Goal: Check status: Check status

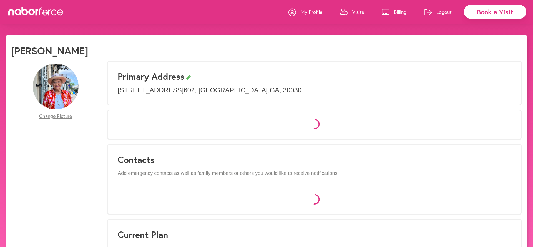
select select "*"
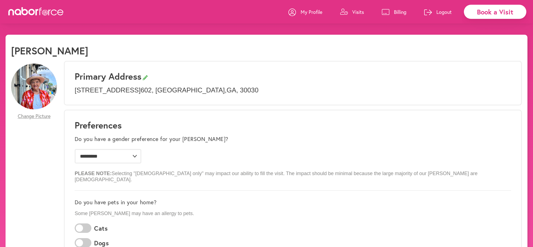
click at [396, 12] on p "Billing" at bounding box center [400, 12] width 13 height 7
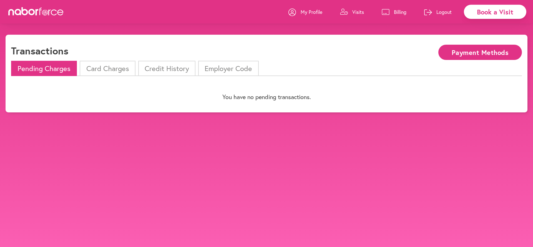
click at [116, 69] on li "Card Charges" at bounding box center [108, 68] width 56 height 15
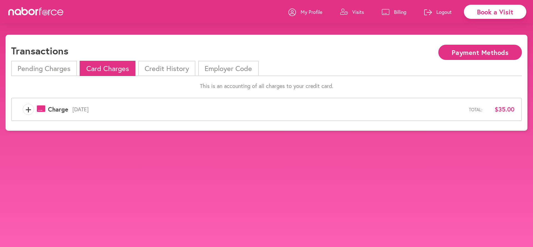
click at [480, 53] on button "Payment Methods" at bounding box center [481, 52] width 84 height 15
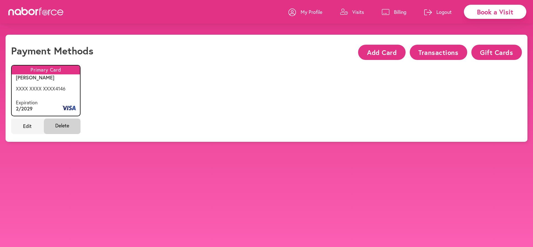
click at [309, 11] on p "My Profile" at bounding box center [312, 12] width 22 height 7
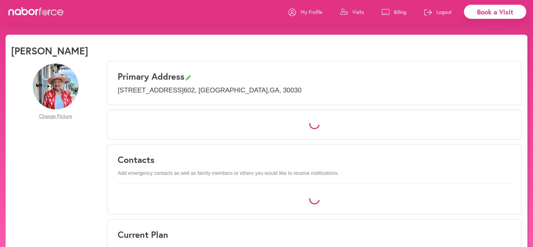
select select "*"
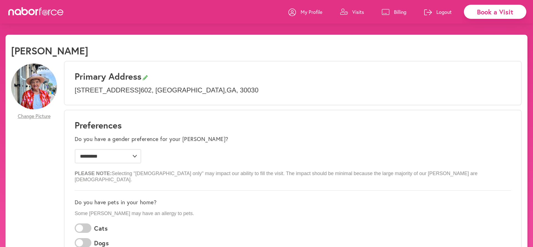
click at [358, 10] on p "Visits" at bounding box center [359, 12] width 12 height 7
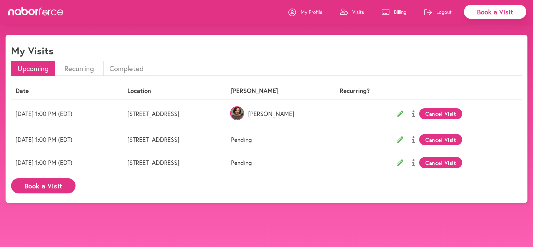
click at [244, 114] on img at bounding box center [237, 113] width 14 height 14
click at [317, 115] on p "[PERSON_NAME]" at bounding box center [274, 113] width 86 height 7
click at [244, 114] on img at bounding box center [237, 113] width 14 height 14
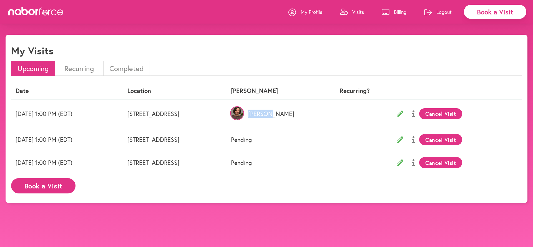
click at [317, 114] on p "[PERSON_NAME]" at bounding box center [274, 113] width 86 height 7
click at [322, 133] on td "Pending" at bounding box center [274, 139] width 95 height 23
click at [355, 12] on p "Visits" at bounding box center [359, 12] width 12 height 7
click at [309, 10] on p "My Profile" at bounding box center [312, 12] width 22 height 7
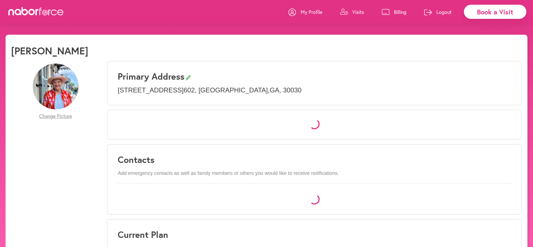
select select "*"
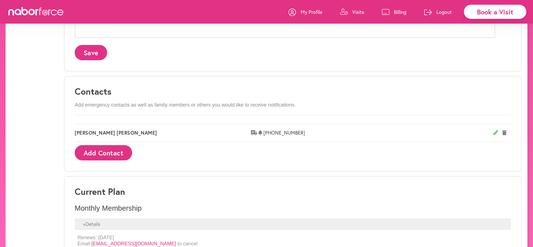
scroll to position [307, 0]
